Goal: Find specific page/section: Find specific page/section

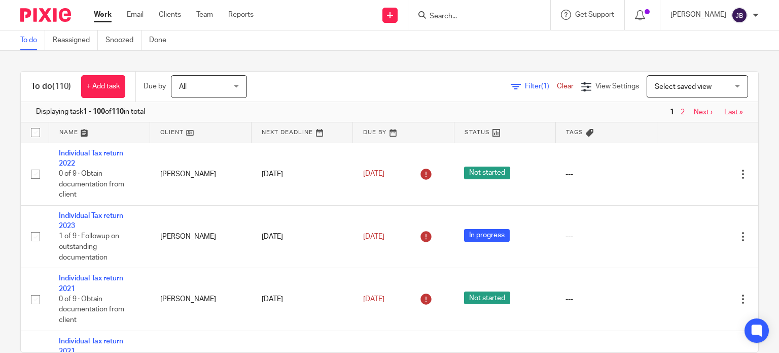
click at [475, 18] on input "Search" at bounding box center [474, 16] width 91 height 9
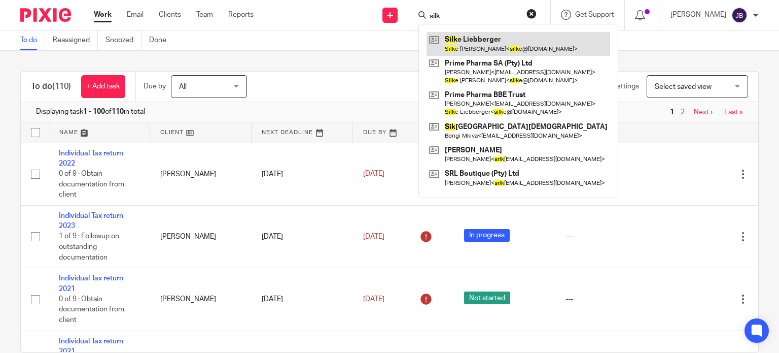
type input "silk"
click at [484, 42] on link at bounding box center [519, 43] width 184 height 23
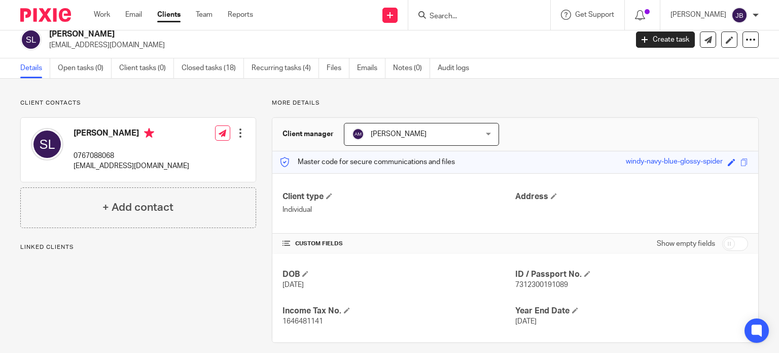
scroll to position [18, 0]
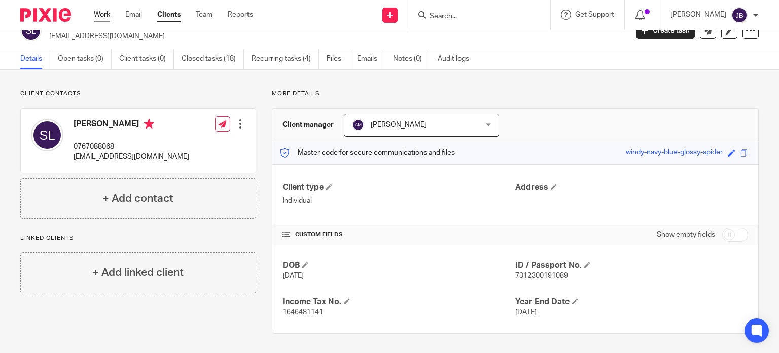
click at [108, 16] on link "Work" at bounding box center [102, 15] width 16 height 10
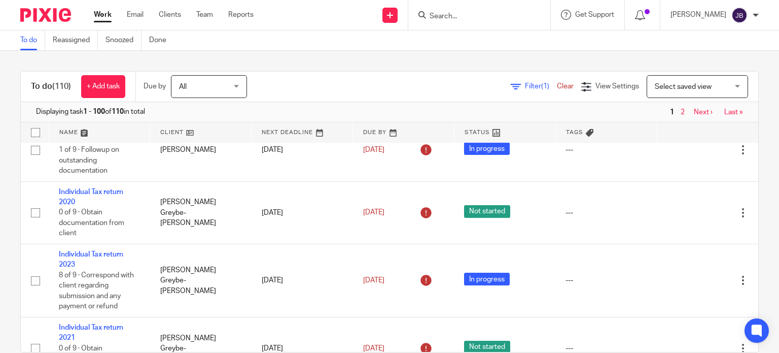
scroll to position [355, 0]
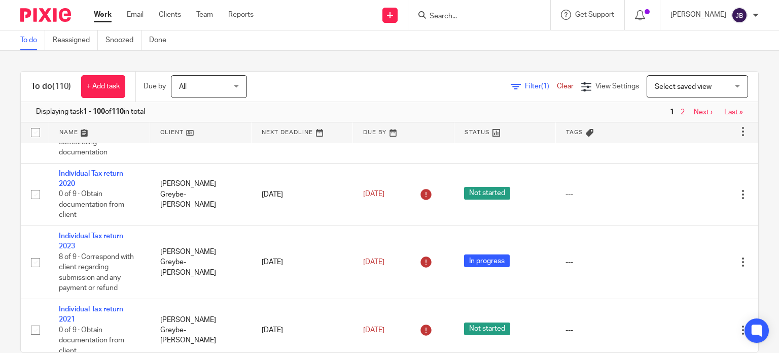
click at [681, 111] on link "2" at bounding box center [683, 112] width 4 height 7
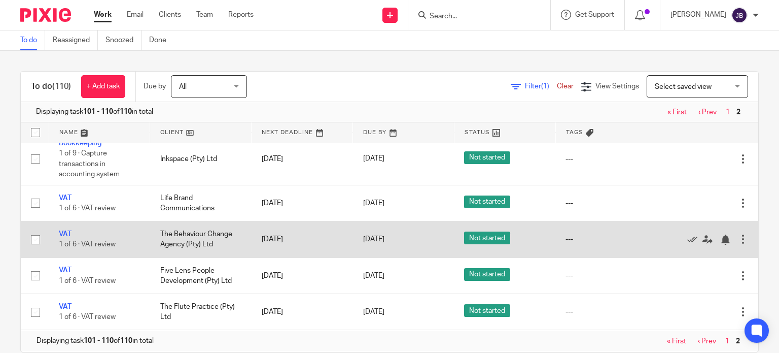
scroll to position [275, 0]
